Goal: Information Seeking & Learning: Learn about a topic

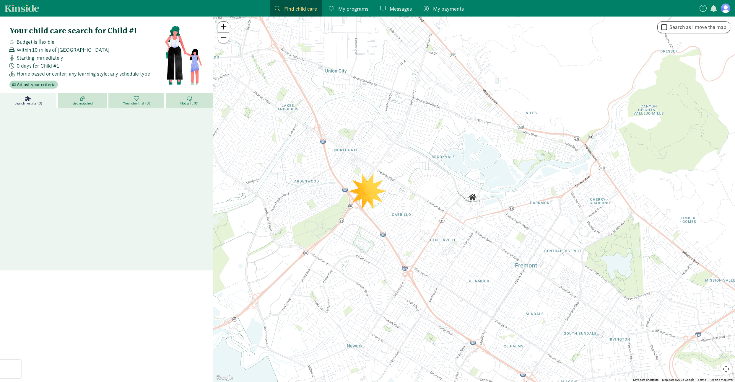
drag, startPoint x: 436, startPoint y: 275, endPoint x: 418, endPoint y: 249, distance: 32.2
click at [418, 249] on div at bounding box center [474, 200] width 522 height 366
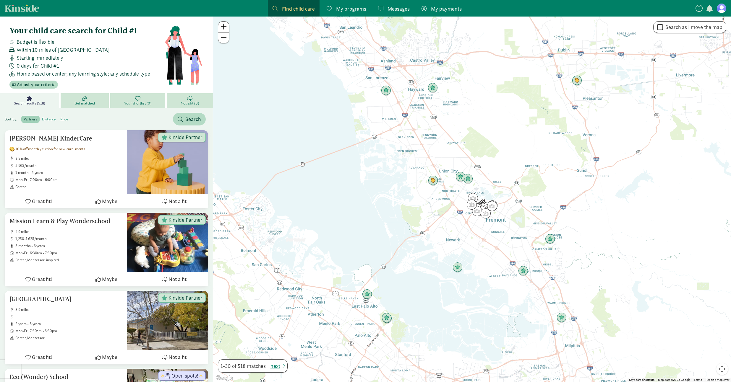
click at [479, 232] on div at bounding box center [472, 200] width 518 height 366
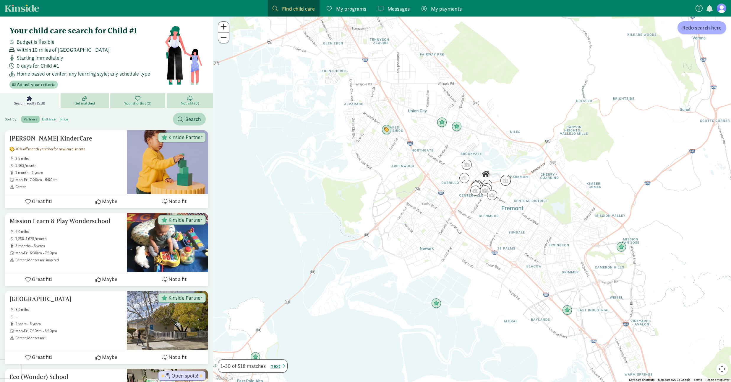
click at [478, 215] on div at bounding box center [472, 200] width 518 height 366
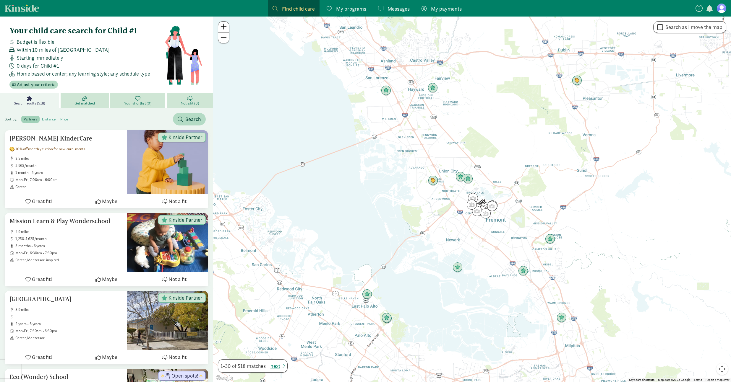
click at [477, 219] on div at bounding box center [472, 200] width 518 height 366
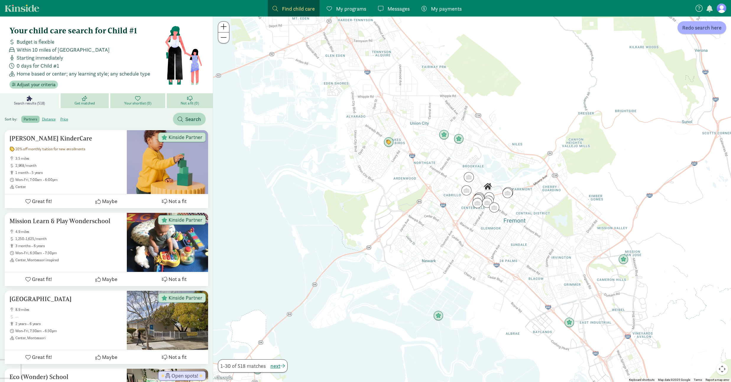
click at [491, 222] on div at bounding box center [472, 200] width 518 height 366
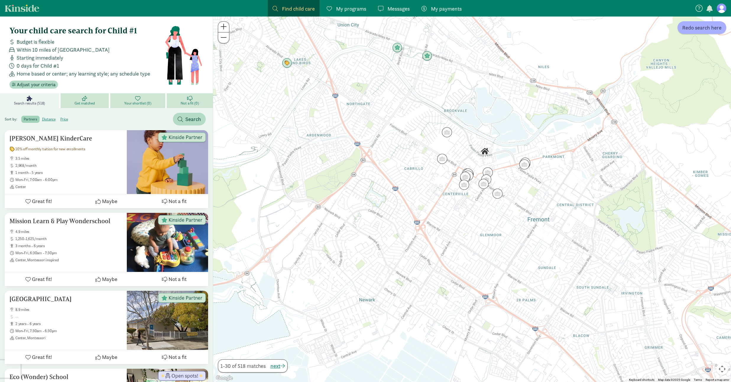
click at [475, 204] on div at bounding box center [472, 200] width 518 height 366
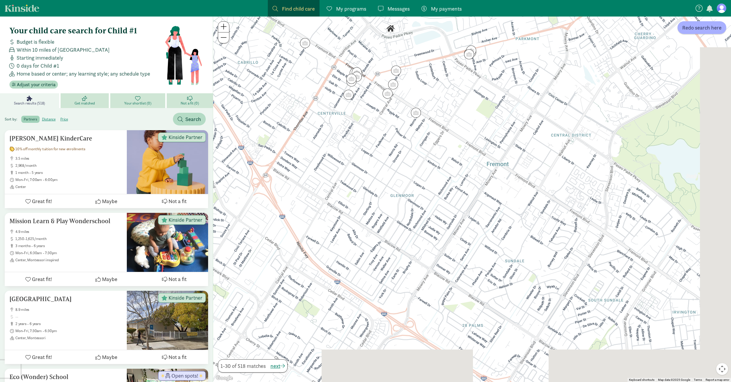
drag, startPoint x: 463, startPoint y: 229, endPoint x: 355, endPoint y: 153, distance: 132.2
click at [355, 152] on div at bounding box center [472, 200] width 518 height 366
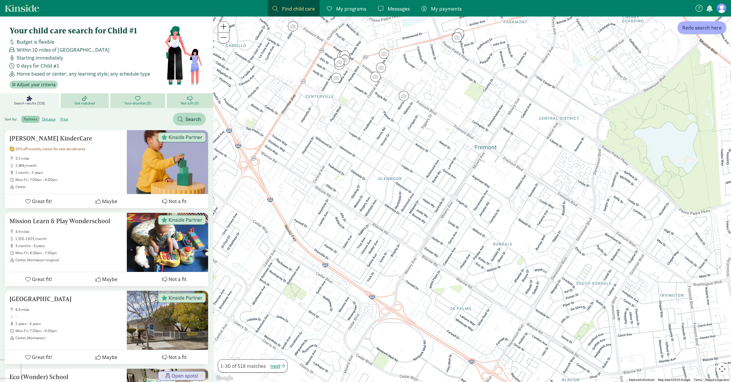
drag, startPoint x: 444, startPoint y: 227, endPoint x: 440, endPoint y: 218, distance: 9.9
click at [440, 218] on div at bounding box center [472, 200] width 518 height 366
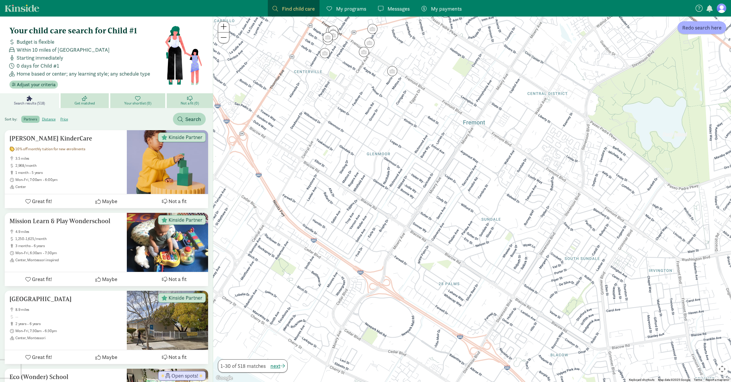
drag, startPoint x: 442, startPoint y: 228, endPoint x: 431, endPoint y: 202, distance: 27.8
click at [431, 202] on div at bounding box center [472, 200] width 518 height 366
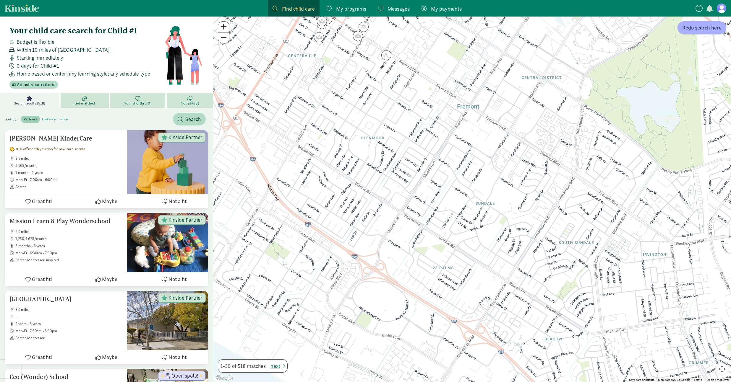
click at [451, 199] on div at bounding box center [472, 200] width 518 height 366
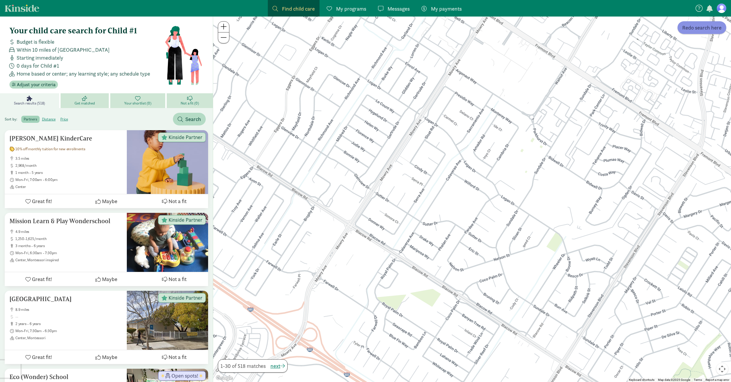
click at [701, 27] on span "Redo search here" at bounding box center [701, 28] width 39 height 8
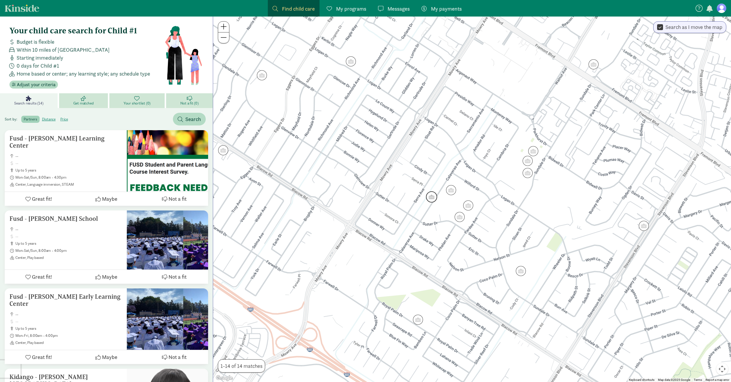
click at [430, 197] on img "Click to see details" at bounding box center [431, 196] width 11 height 11
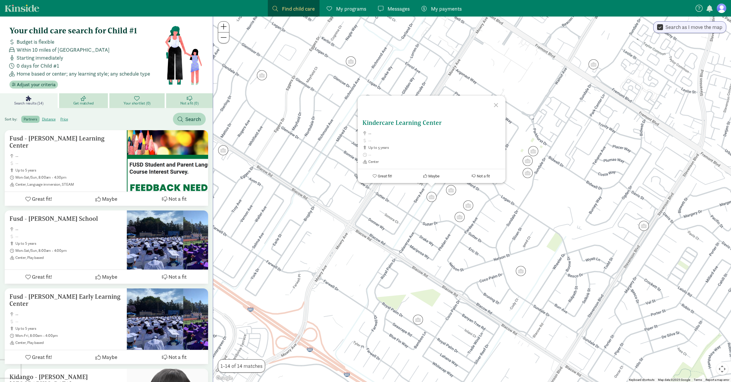
click at [421, 123] on h5 "Kindercare Learning Center" at bounding box center [431, 122] width 138 height 7
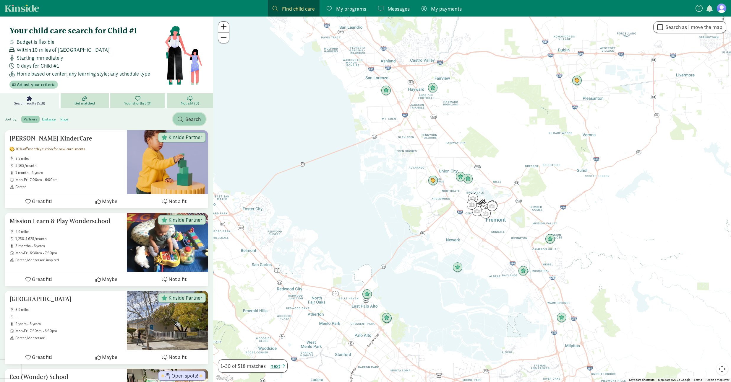
click at [189, 119] on span "Search" at bounding box center [193, 119] width 16 height 8
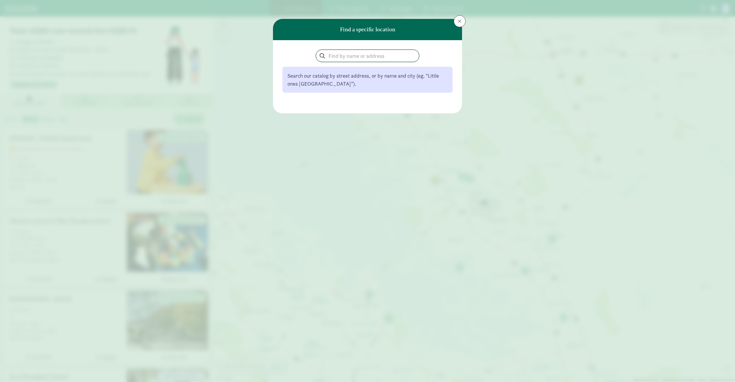
click at [328, 55] on input "search" at bounding box center [367, 56] width 103 height 12
type input "kinder"
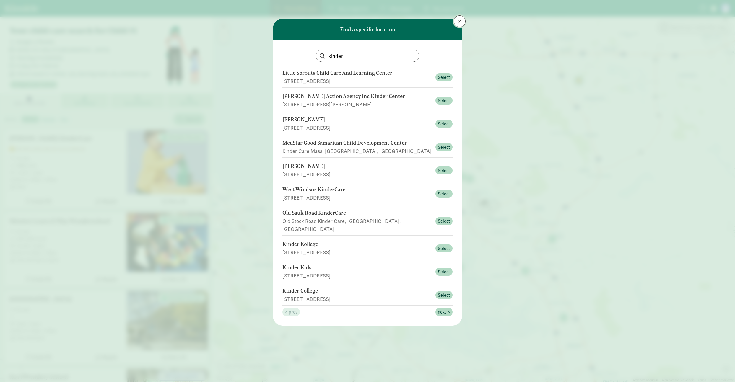
click at [459, 22] on span at bounding box center [460, 21] width 4 height 5
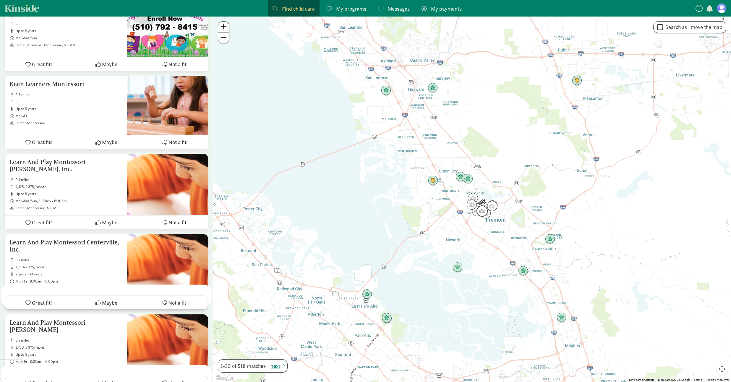
scroll to position [1891, 0]
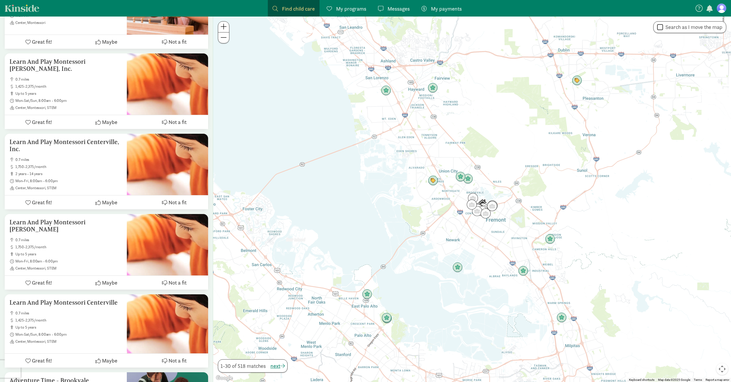
click at [506, 231] on div at bounding box center [472, 200] width 518 height 366
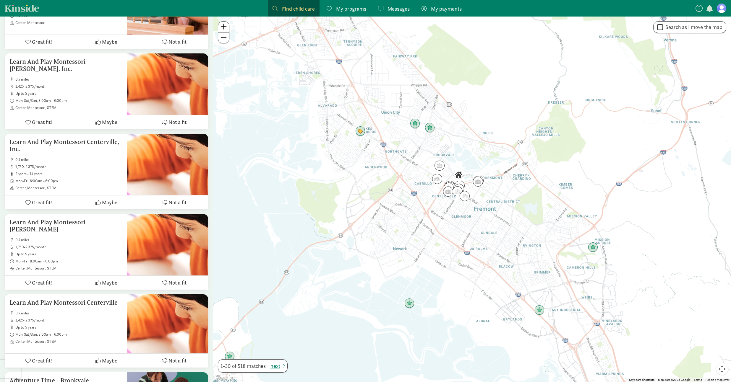
click at [482, 223] on div at bounding box center [472, 200] width 518 height 366
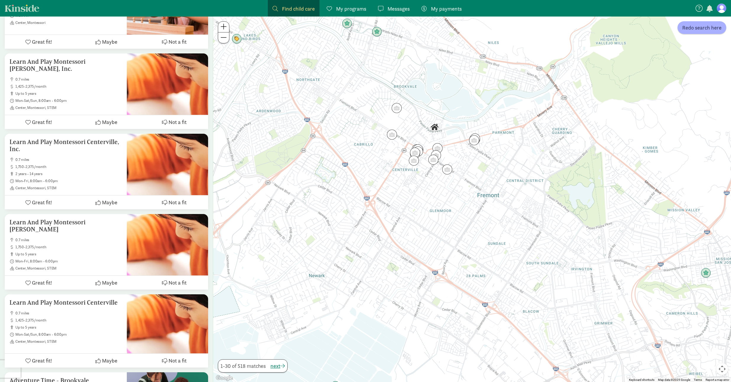
click at [445, 211] on div at bounding box center [472, 200] width 518 height 366
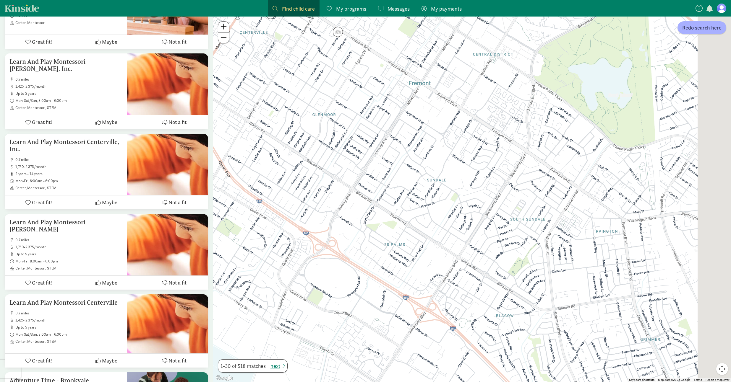
drag, startPoint x: 473, startPoint y: 234, endPoint x: 361, endPoint y: 137, distance: 148.8
click at [361, 137] on div at bounding box center [472, 200] width 518 height 366
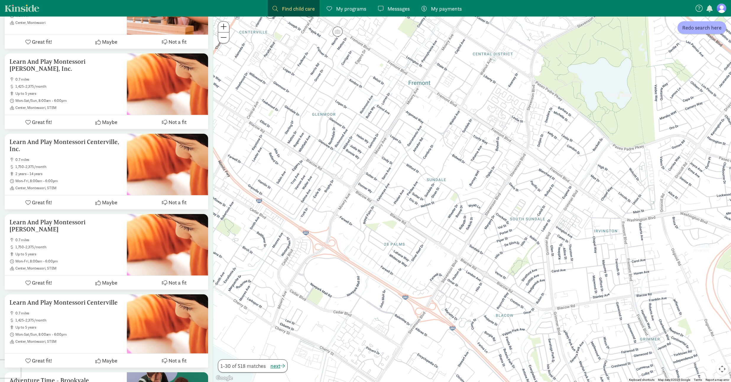
click at [424, 174] on div at bounding box center [472, 200] width 518 height 366
click at [703, 25] on span "Redo search here" at bounding box center [701, 28] width 39 height 8
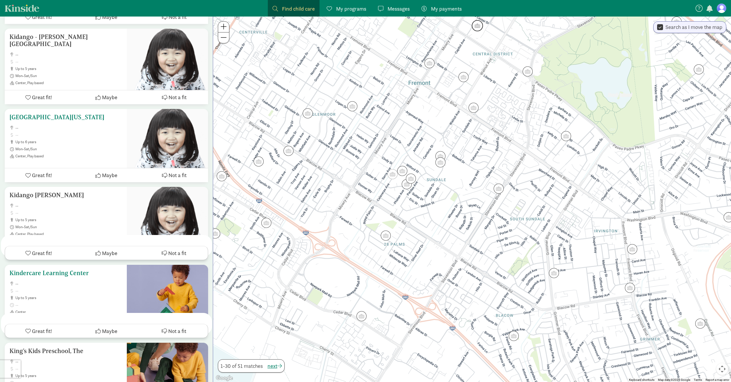
scroll to position [0, 0]
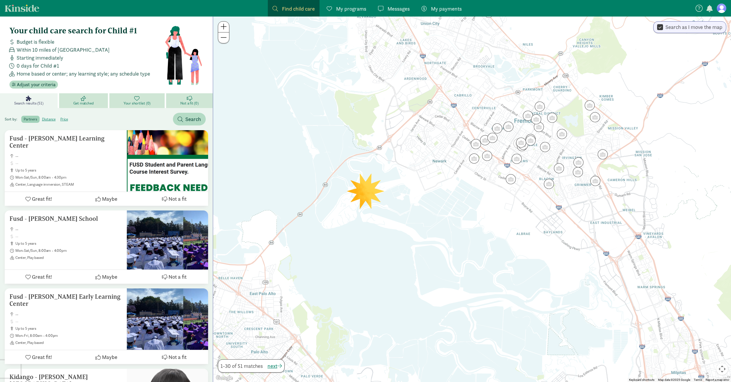
click at [673, 29] on label "Search as I move the map" at bounding box center [692, 27] width 59 height 7
click at [663, 29] on input "Search as I move the map" at bounding box center [660, 27] width 6 height 8
checkbox input "false"
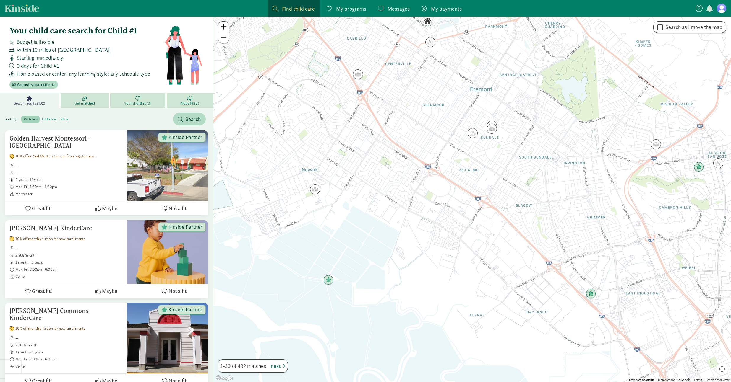
drag, startPoint x: 496, startPoint y: 164, endPoint x: 506, endPoint y: 231, distance: 67.4
click at [506, 230] on div at bounding box center [472, 200] width 518 height 366
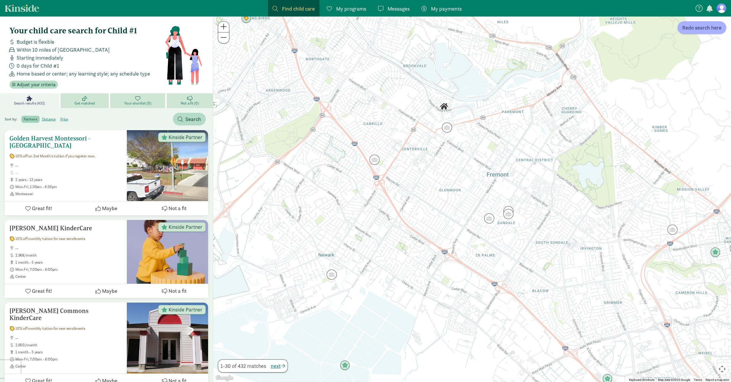
click at [194, 136] on span "Kinside Partner" at bounding box center [185, 137] width 34 height 5
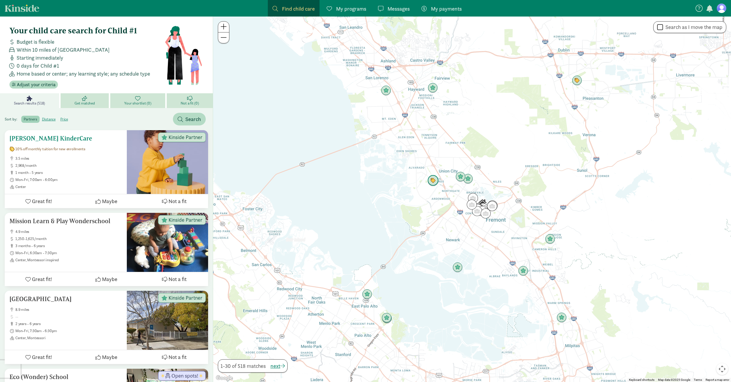
click at [178, 138] on span "Kinside Partner" at bounding box center [185, 137] width 34 height 5
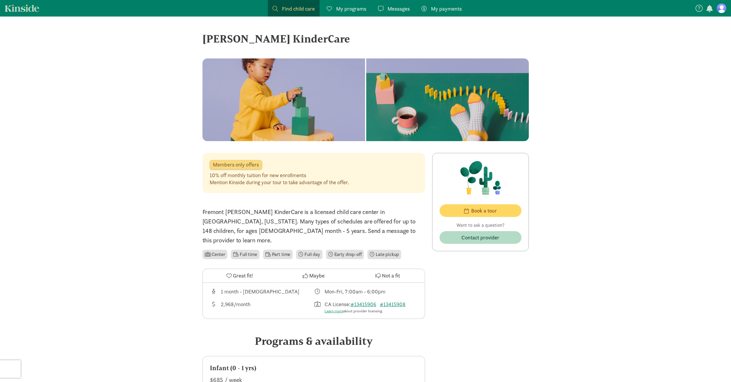
drag, startPoint x: 155, startPoint y: 154, endPoint x: 158, endPoint y: 154, distance: 3.5
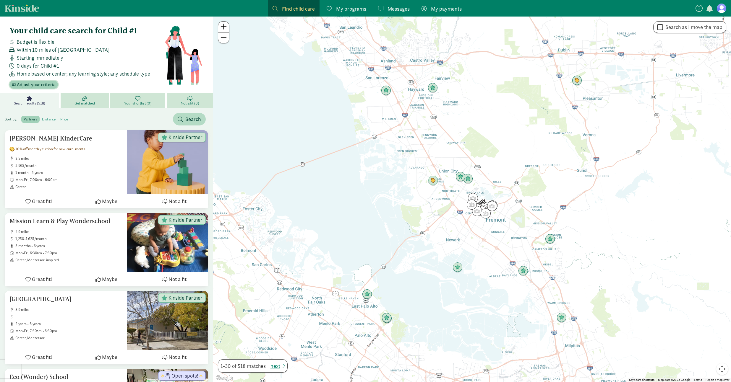
click at [31, 83] on span "Adjust your criteria" at bounding box center [36, 84] width 39 height 7
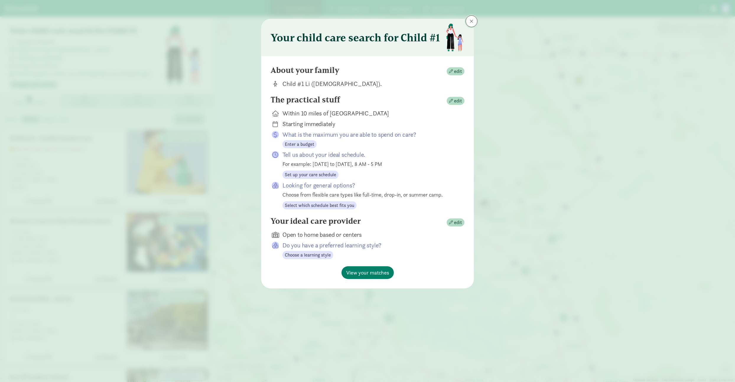
click at [474, 20] on button at bounding box center [472, 21] width 12 height 12
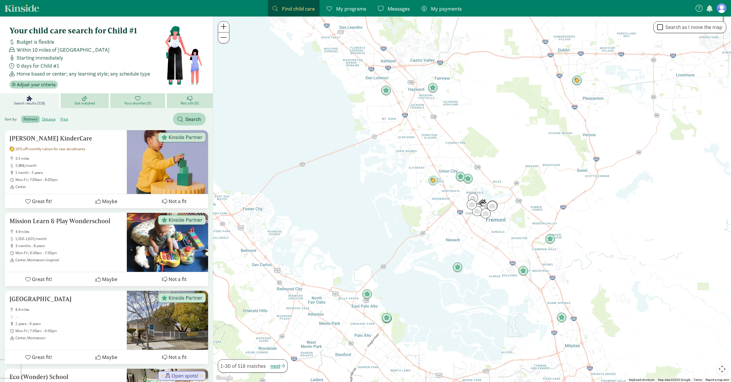
click at [483, 242] on div at bounding box center [472, 200] width 518 height 366
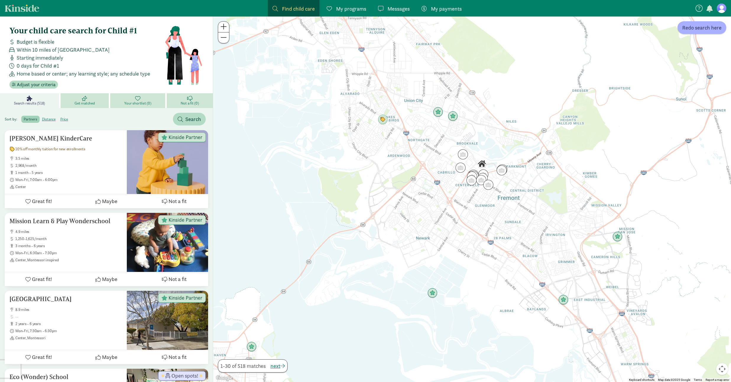
click at [484, 212] on div at bounding box center [472, 200] width 518 height 366
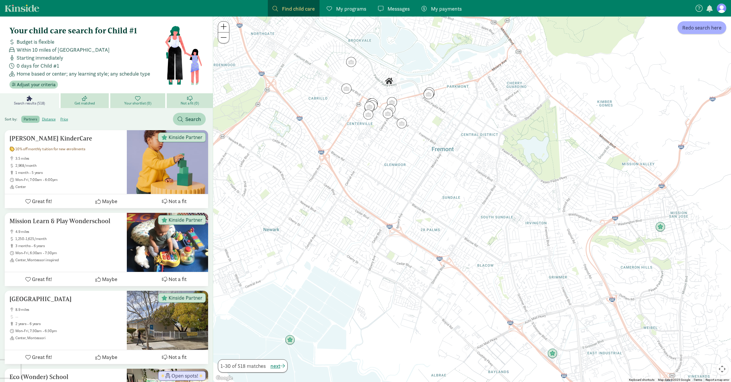
drag, startPoint x: 504, startPoint y: 207, endPoint x: 413, endPoint y: 172, distance: 97.3
click at [413, 172] on div at bounding box center [472, 200] width 518 height 366
click at [443, 197] on div at bounding box center [472, 200] width 518 height 366
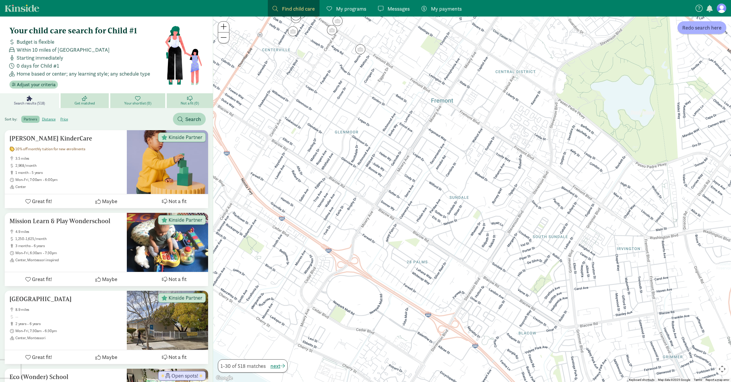
click at [439, 186] on div at bounding box center [472, 200] width 518 height 366
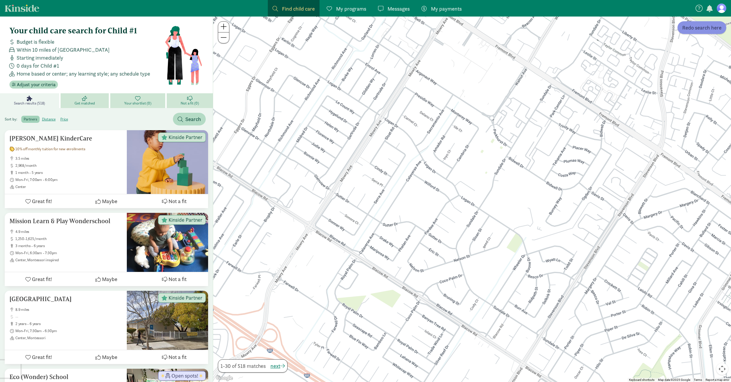
click at [699, 31] on span "Redo search here" at bounding box center [701, 28] width 39 height 8
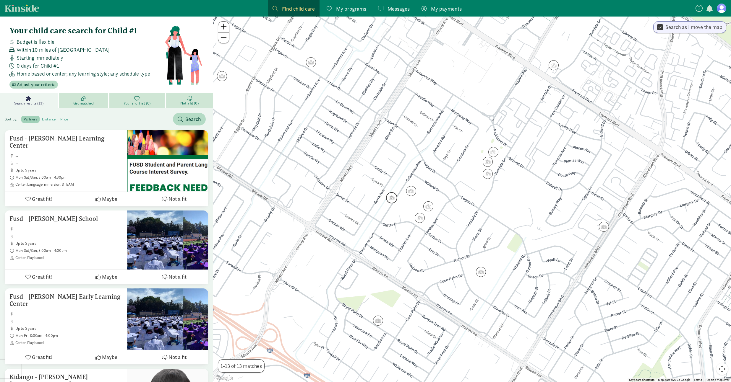
click at [394, 201] on img "Click to see details" at bounding box center [391, 197] width 11 height 11
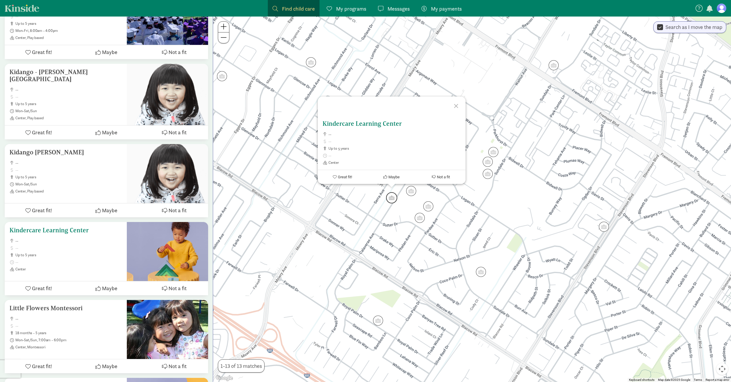
scroll to position [306, 0]
click at [80, 229] on div "Kindercare Learning Center -- up to 5 years Center" at bounding box center [65, 249] width 113 height 45
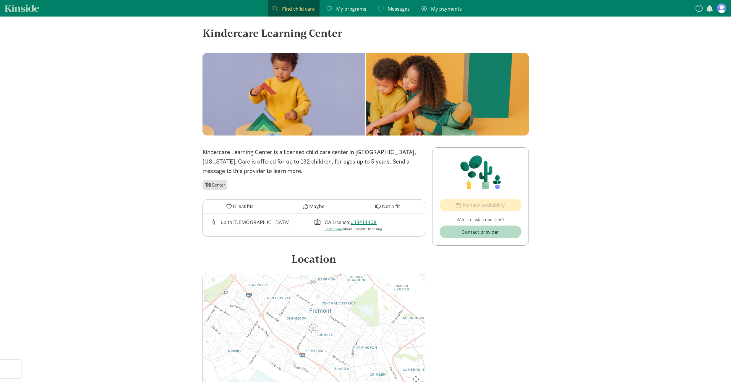
scroll to position [14, 0]
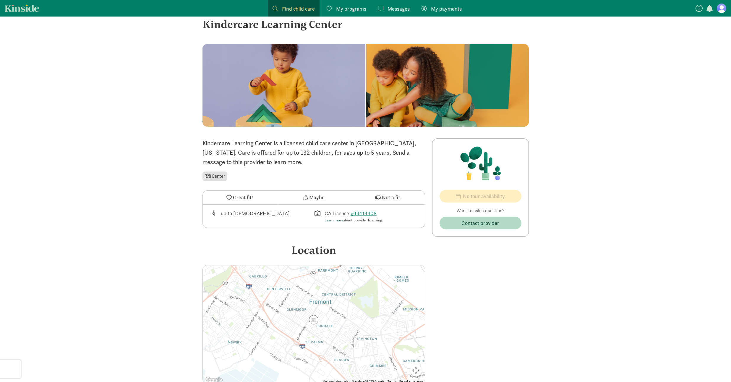
click at [340, 222] on link "Learn more" at bounding box center [333, 220] width 19 height 5
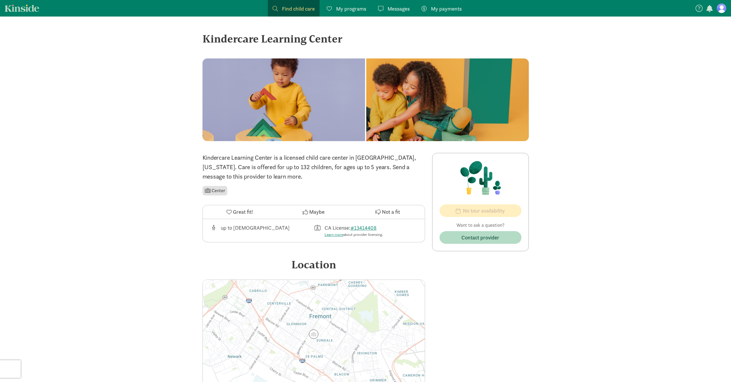
drag, startPoint x: 343, startPoint y: 40, endPoint x: 202, endPoint y: 39, distance: 141.8
click at [202, 39] on div "‹ › × Kindercare Learning Center ‹ › × Kindercare Learning Center is a licensed…" at bounding box center [366, 220] width 336 height 407
copy div "Kindercare Learning Center"
